Goal: Task Accomplishment & Management: Manage account settings

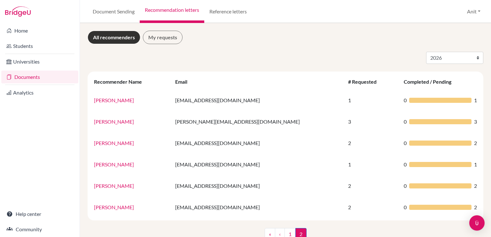
select select "2026"
click at [26, 42] on link "Students" at bounding box center [39, 46] width 77 height 13
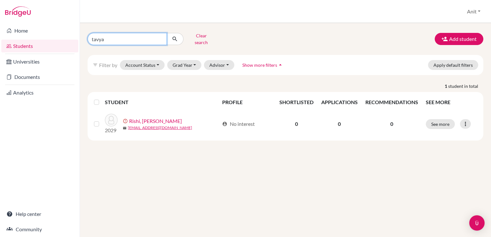
click at [159, 38] on input "tavya" at bounding box center [127, 39] width 79 height 12
type input "aditya"
click button "submit" at bounding box center [175, 39] width 17 height 12
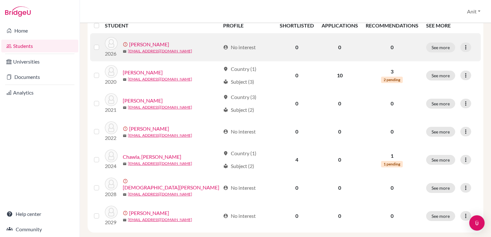
scroll to position [83, 0]
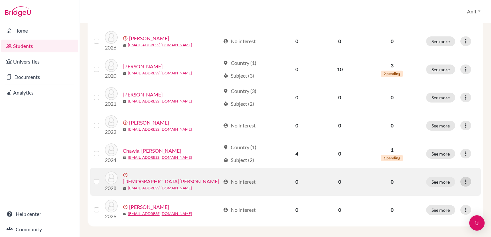
click at [463, 179] on icon at bounding box center [466, 182] width 6 height 6
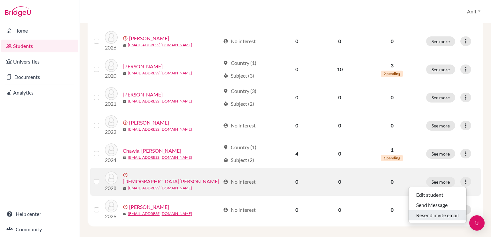
click at [434, 212] on button "Resend invite email" at bounding box center [438, 215] width 58 height 10
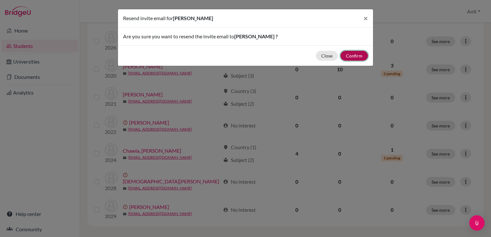
click at [357, 57] on button "Confirm" at bounding box center [353, 56] width 27 height 10
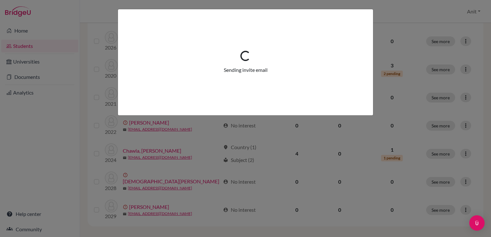
scroll to position [105, 0]
